Goal: Task Accomplishment & Management: Use online tool/utility

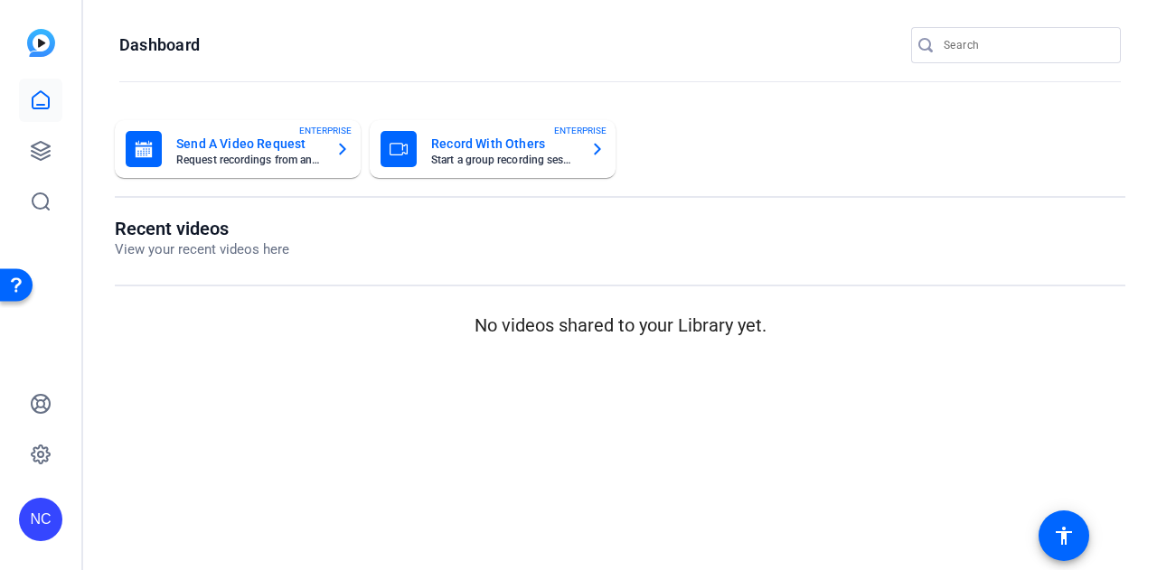
click at [517, 148] on mat-card-title "Record With Others" at bounding box center [503, 144] width 145 height 22
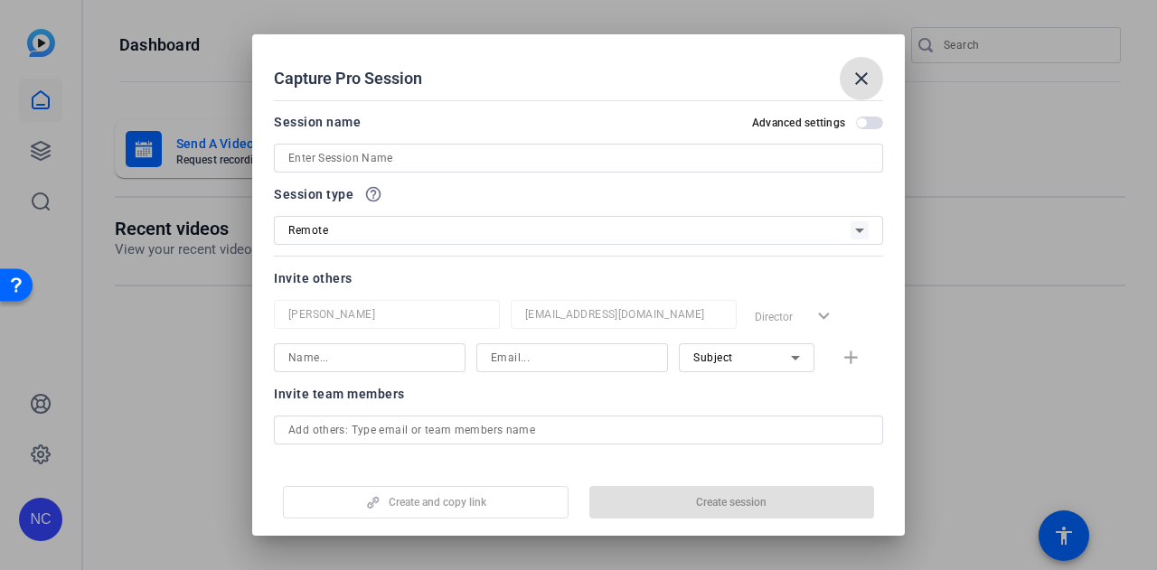
click at [450, 163] on input at bounding box center [578, 158] width 580 height 22
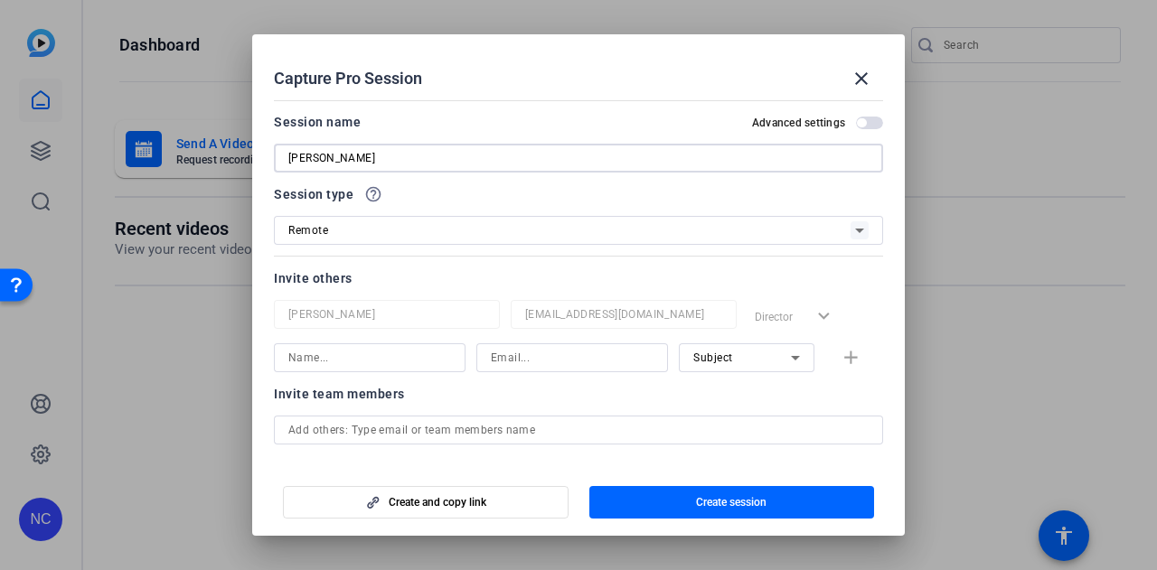
type input "[PERSON_NAME]"
click at [406, 346] on div at bounding box center [369, 357] width 163 height 29
type input "[PERSON_NAME]"
type input "[PERSON_NAME][EMAIL_ADDRESS][DOMAIN_NAME]"
click at [848, 361] on mat-icon "add" at bounding box center [850, 358] width 23 height 23
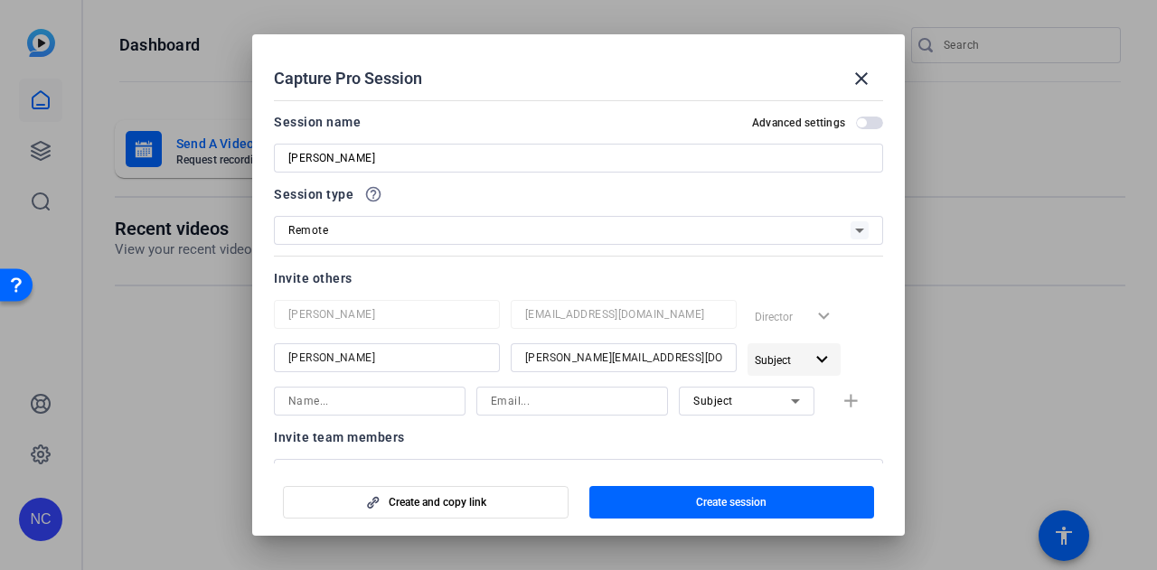
click at [783, 353] on span "Subject" at bounding box center [778, 360] width 49 height 22
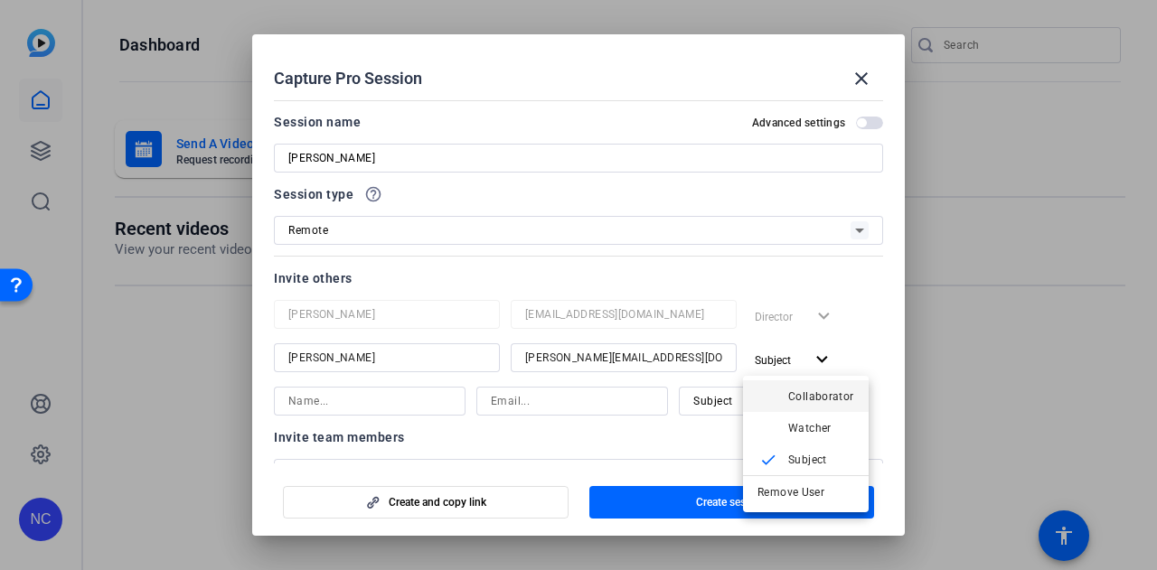
click at [811, 397] on span "Collaborator" at bounding box center [821, 395] width 66 height 13
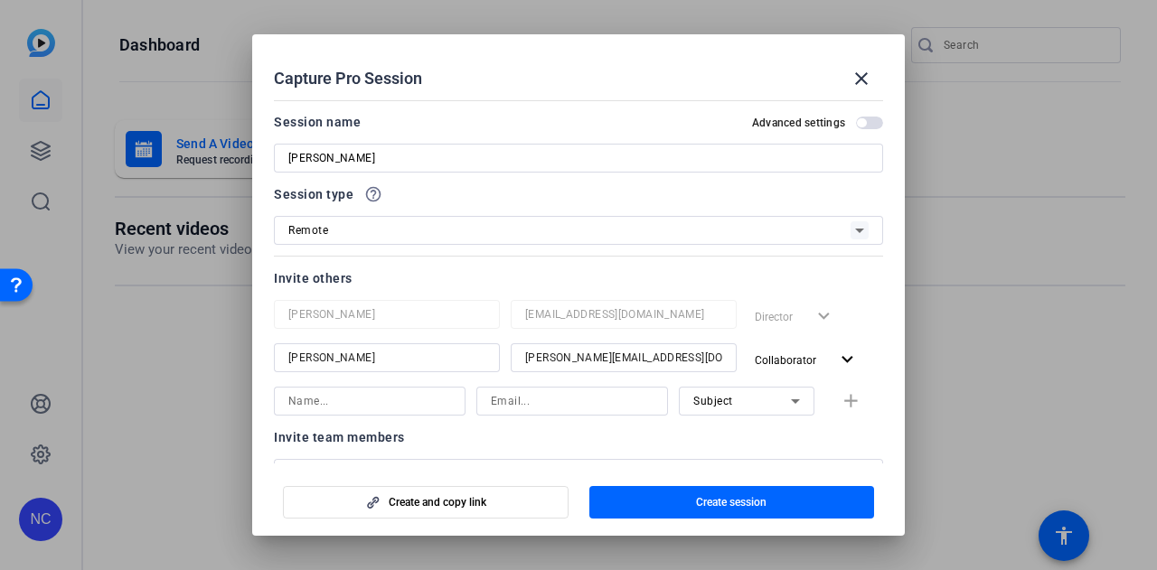
click at [372, 407] on input at bounding box center [369, 401] width 163 height 22
type input "[PERSON_NAME]"
type input "[EMAIL_ADDRESS][DOMAIN_NAME]"
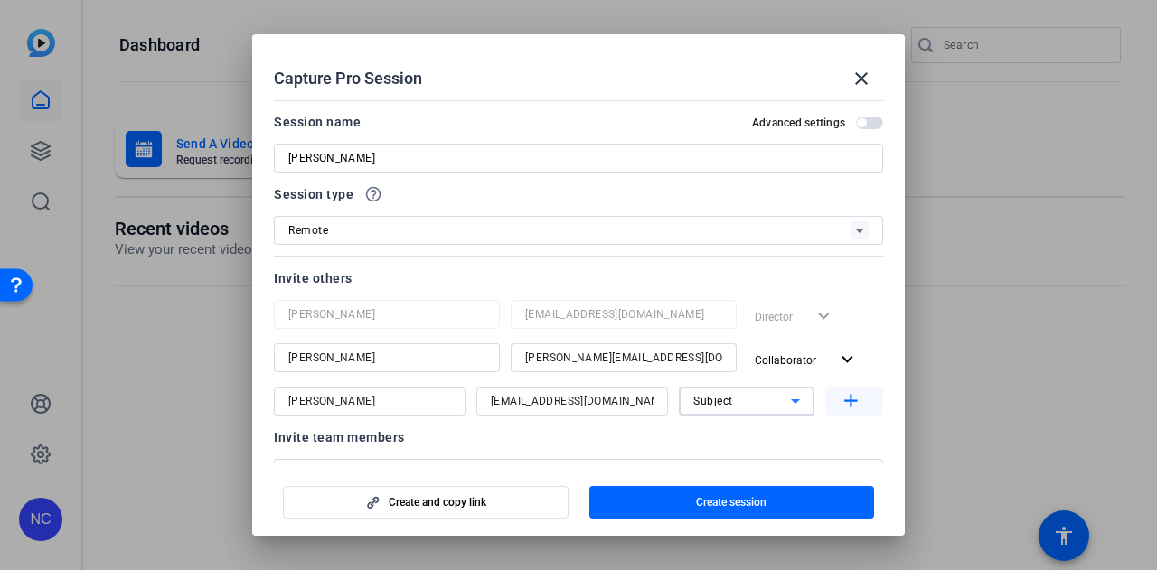
click at [841, 397] on mat-icon "add" at bounding box center [850, 401] width 23 height 23
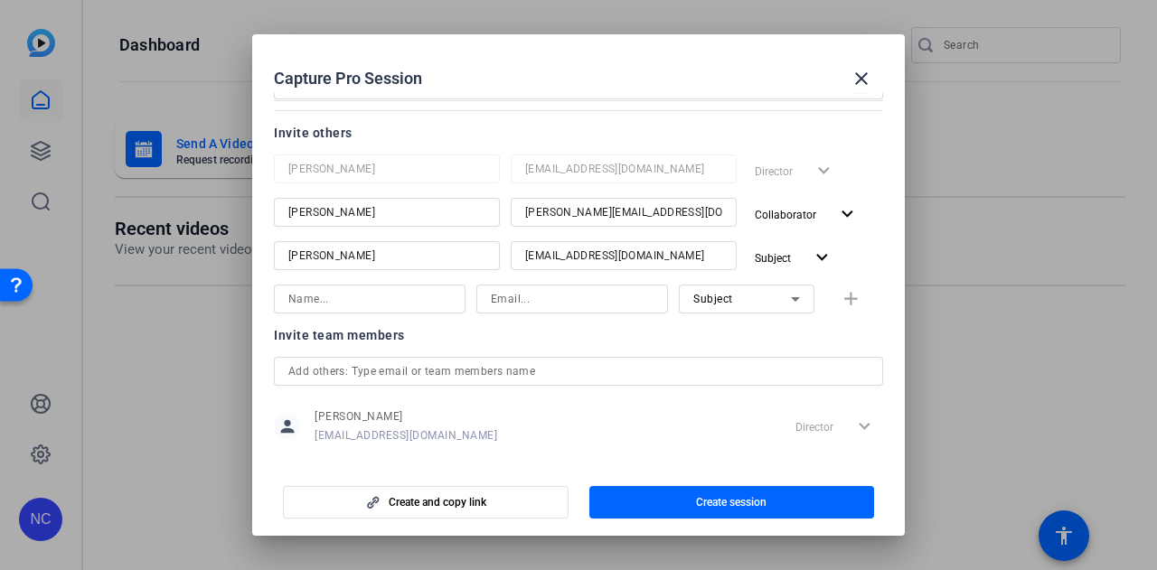
scroll to position [168, 0]
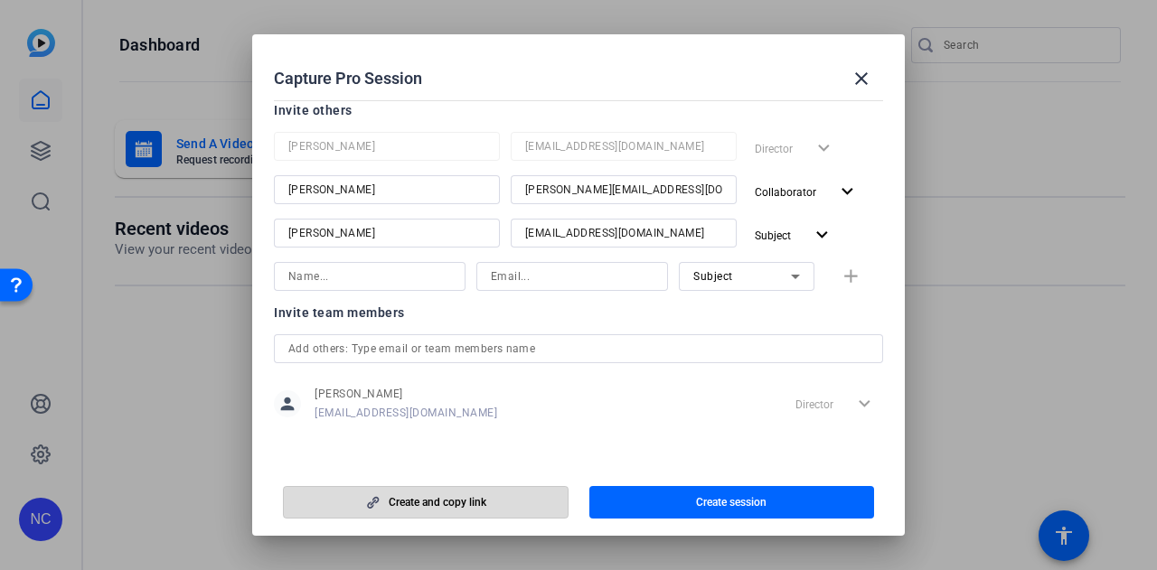
click at [412, 507] on span "Create and copy link" at bounding box center [438, 502] width 98 height 14
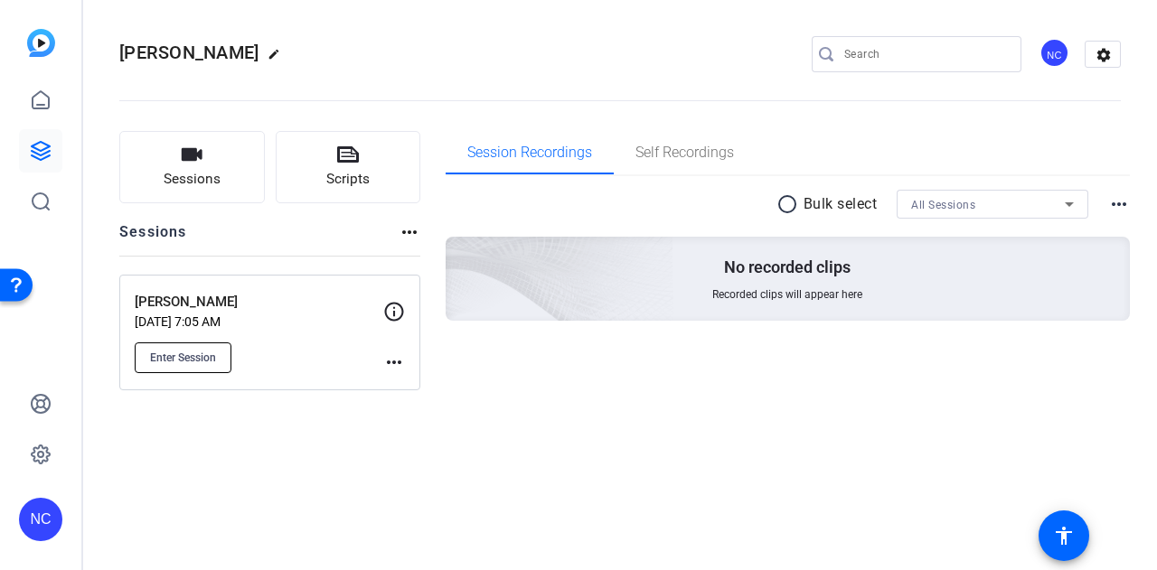
click at [212, 359] on span "Enter Session" at bounding box center [183, 358] width 66 height 14
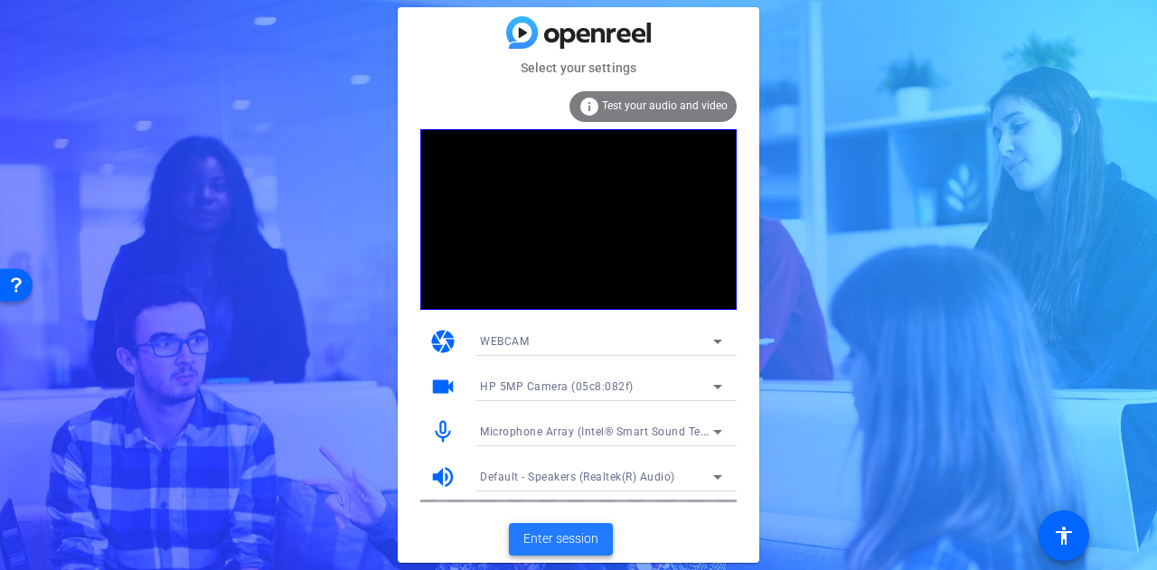
click at [572, 538] on span "Enter session" at bounding box center [560, 538] width 75 height 19
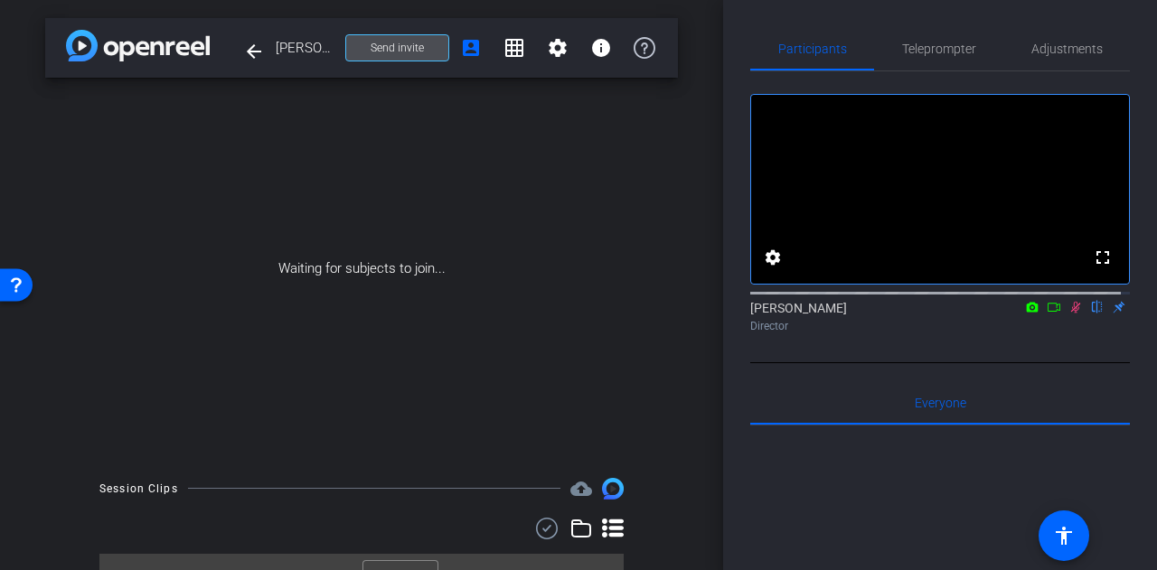
click at [400, 50] on span "Send invite" at bounding box center [396, 48] width 53 height 14
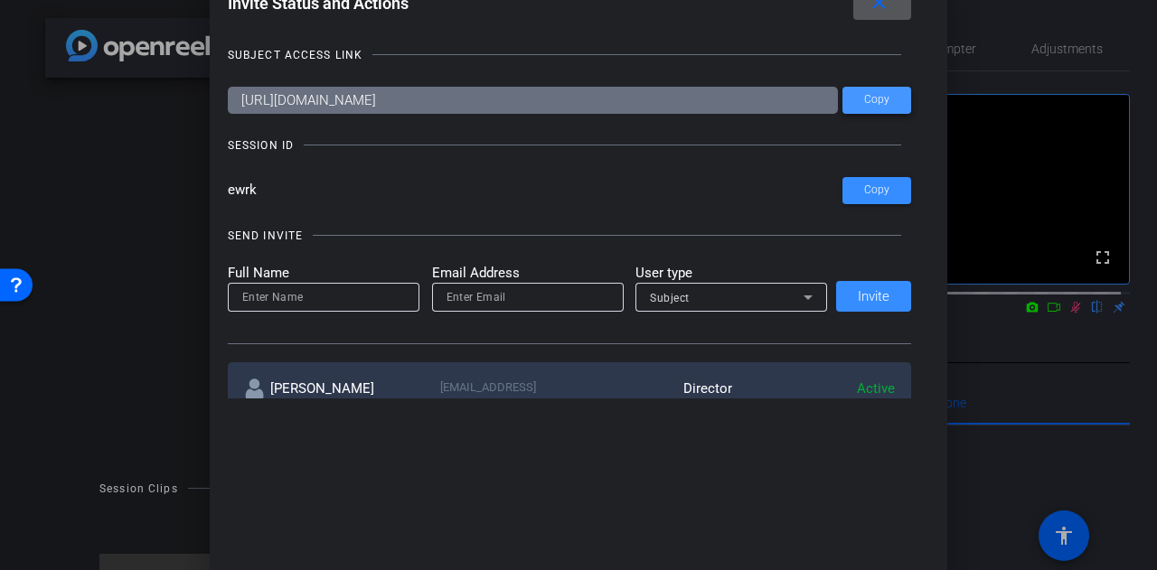
click at [875, 99] on span "Copy" at bounding box center [876, 100] width 25 height 14
click at [880, 10] on mat-icon "close" at bounding box center [878, 3] width 23 height 23
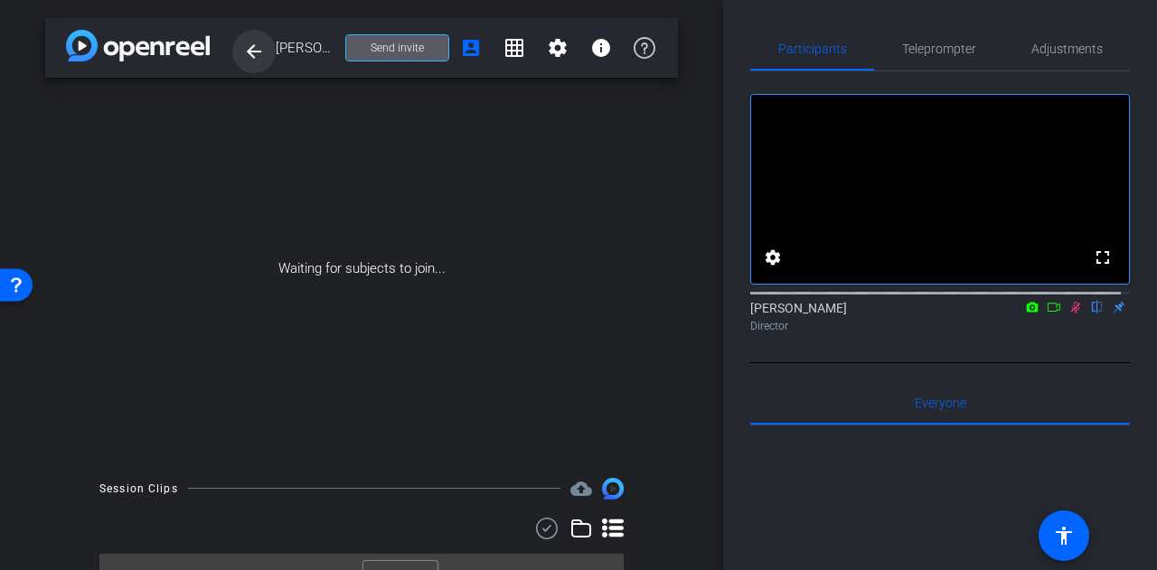
click at [263, 51] on mat-icon "arrow_back" at bounding box center [254, 52] width 22 height 22
